Goal: Check status

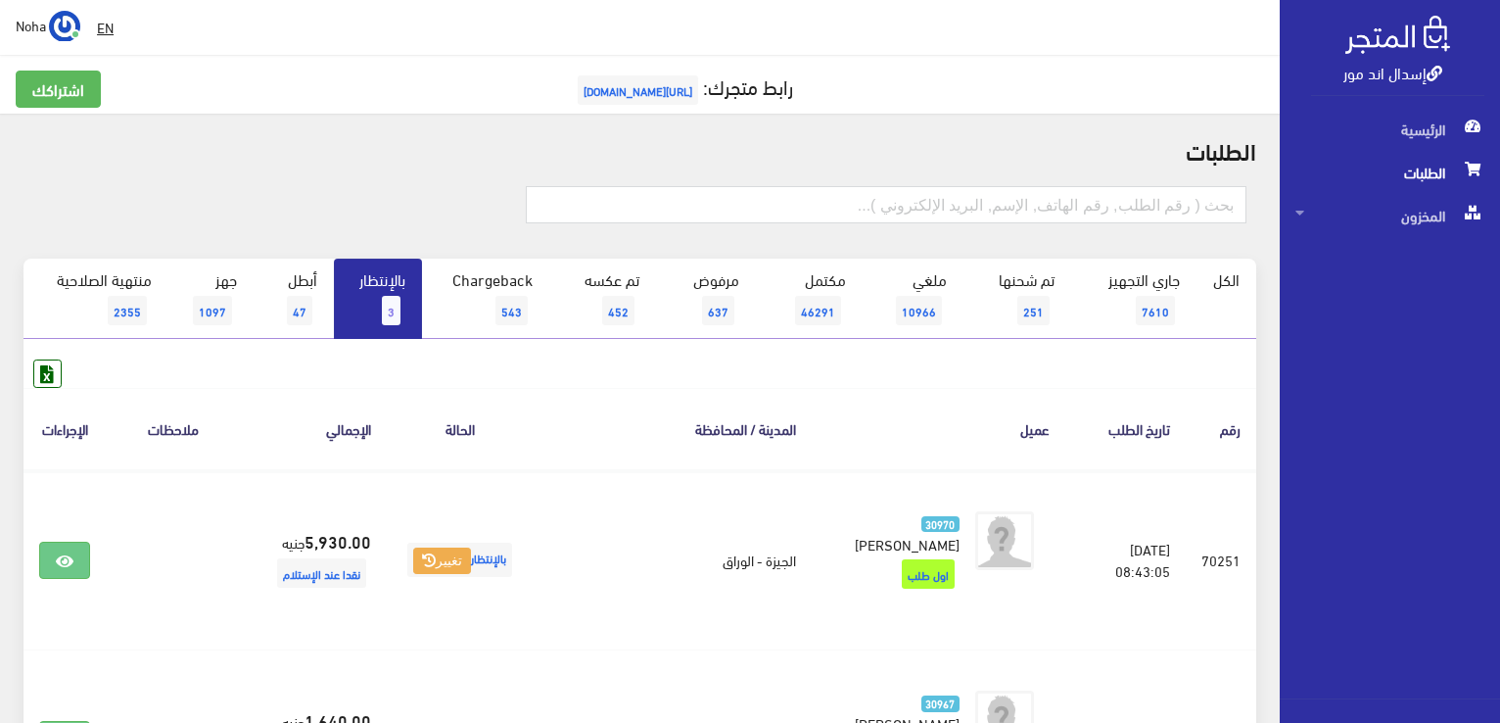
click at [403, 329] on link "بالإنتظار 3" at bounding box center [378, 299] width 88 height 80
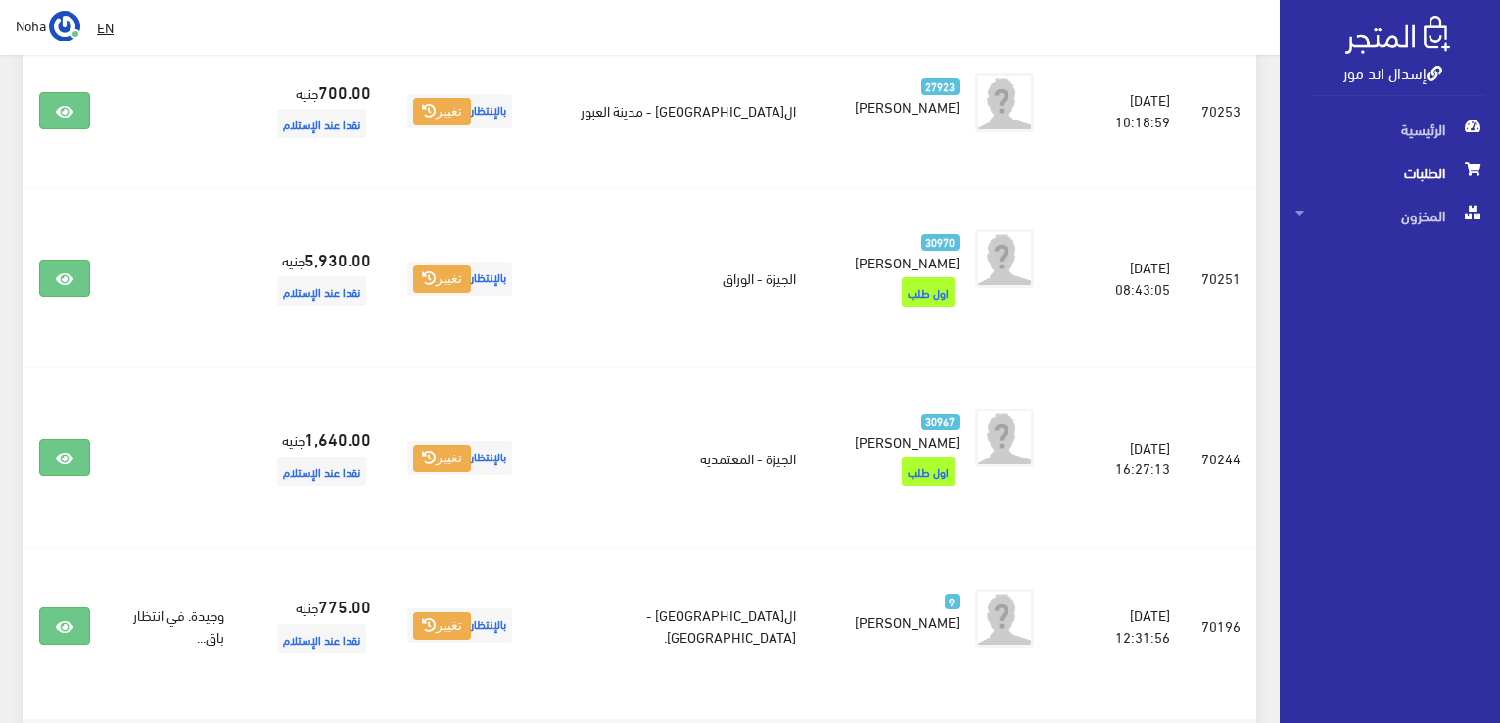
scroll to position [827, 0]
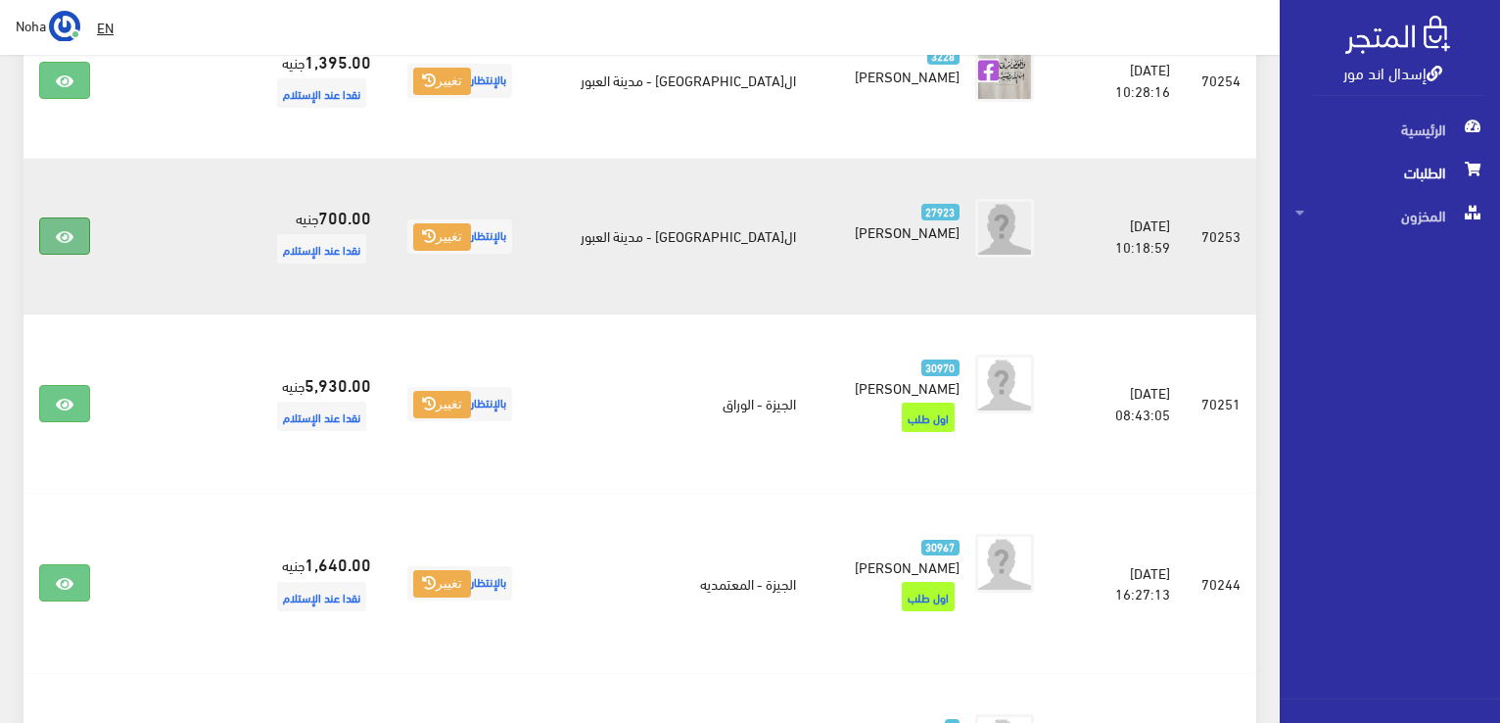
click at [48, 220] on link at bounding box center [64, 235] width 51 height 37
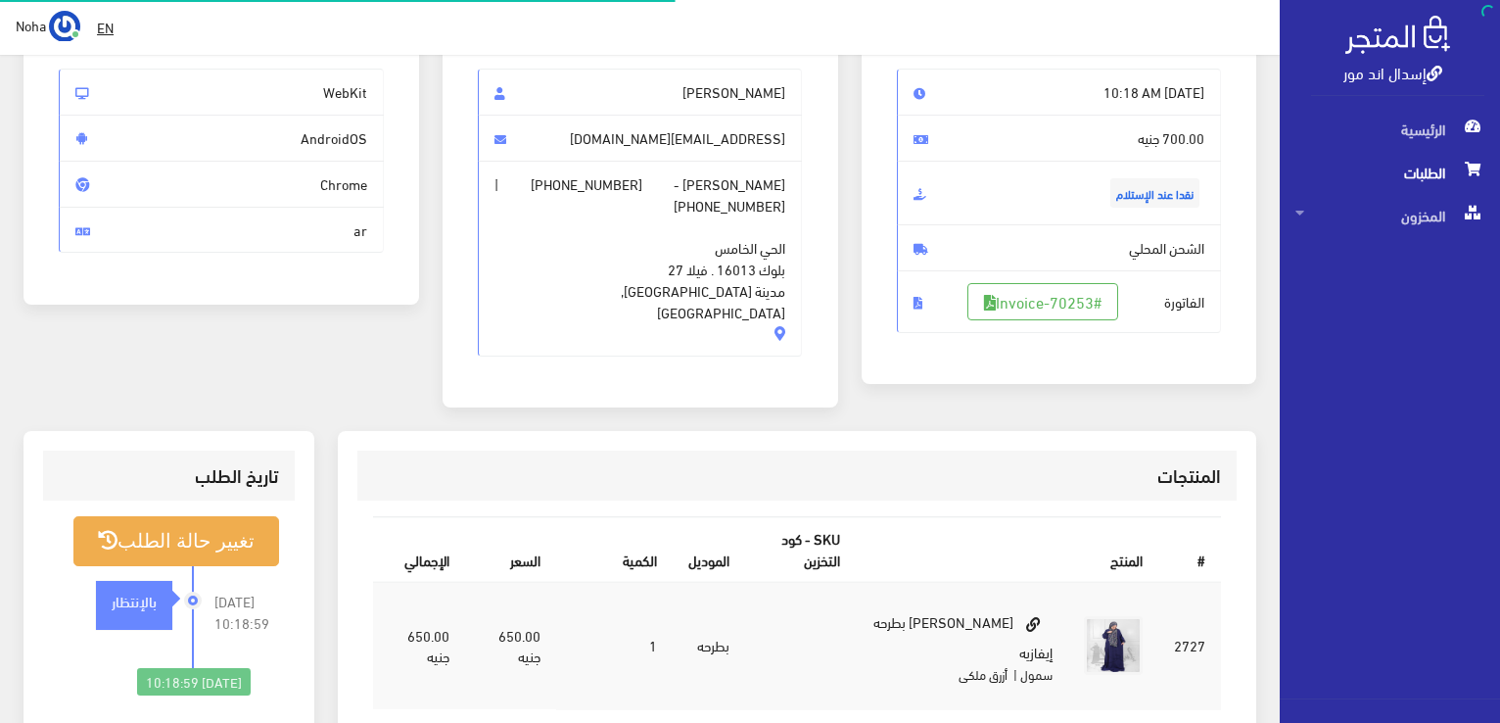
scroll to position [196, 0]
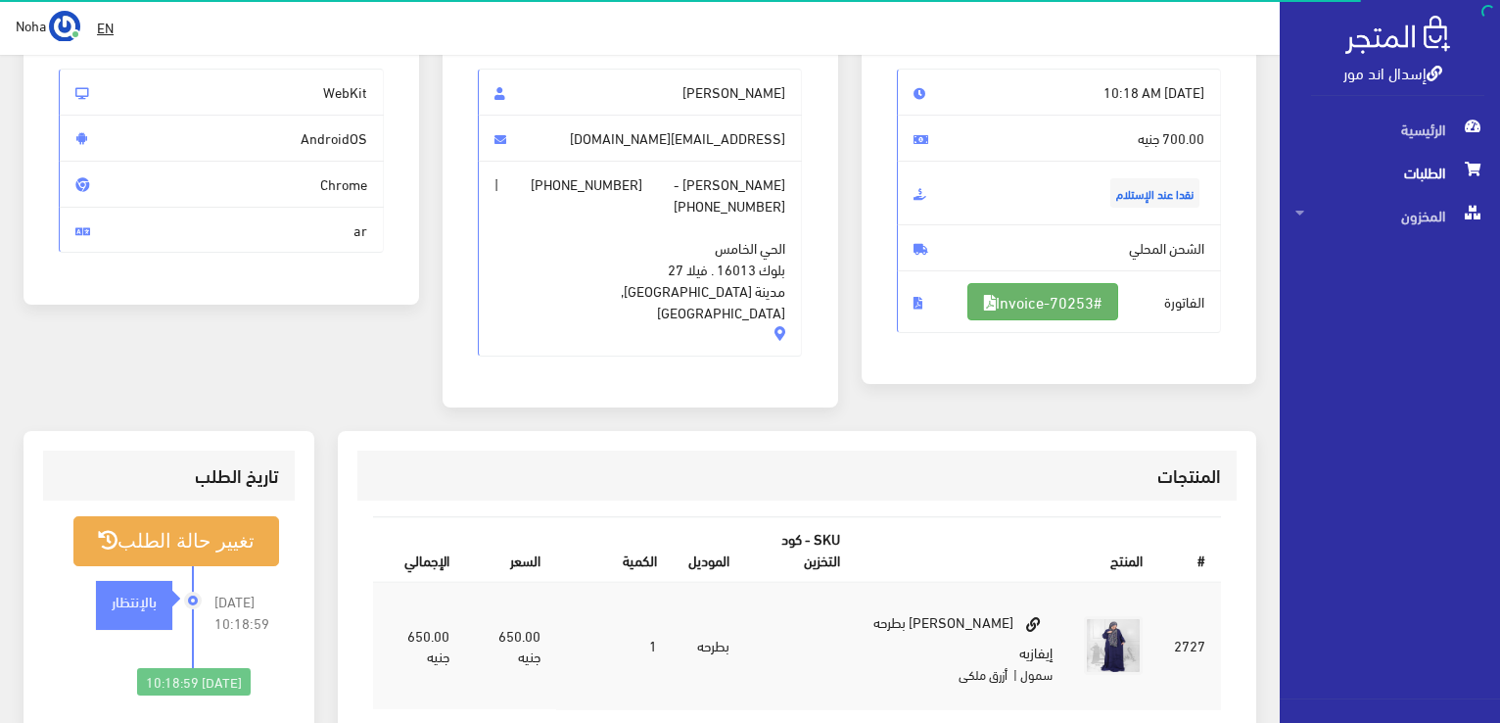
click at [1069, 284] on link "#Invoice-70253" at bounding box center [1043, 301] width 151 height 37
